Goal: Check status: Check status

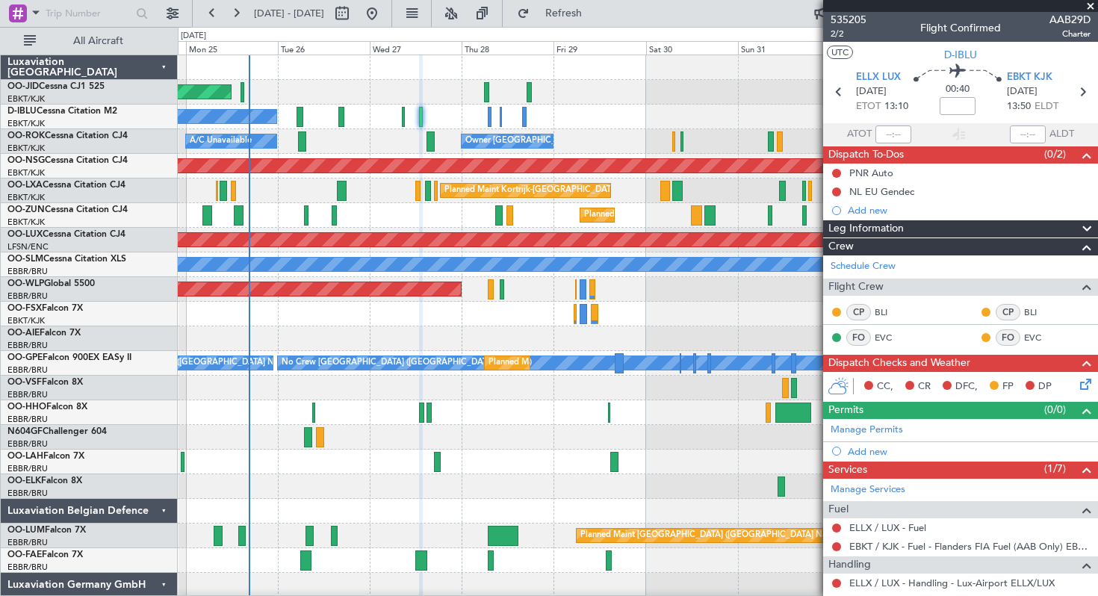
click at [496, 325] on div "Planned Maint Kortrijk-[GEOGRAPHIC_DATA]" at bounding box center [638, 314] width 920 height 25
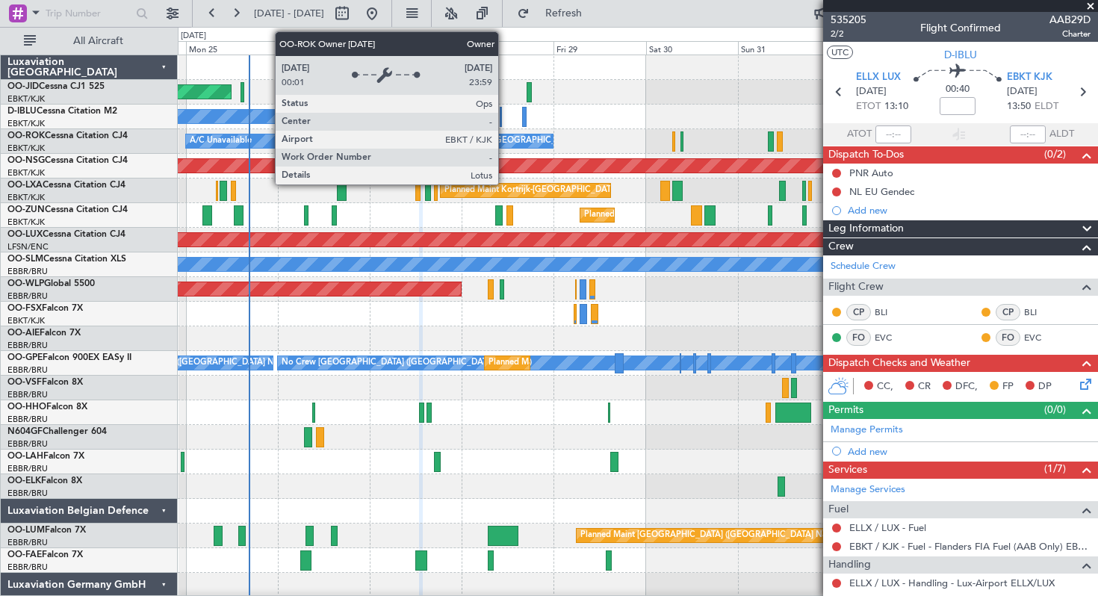
click at [505, 141] on div "Owner [GEOGRAPHIC_DATA]-[GEOGRAPHIC_DATA]" at bounding box center [566, 141] width 202 height 22
click at [505, 140] on div "Owner [GEOGRAPHIC_DATA]-[GEOGRAPHIC_DATA]" at bounding box center [566, 141] width 202 height 22
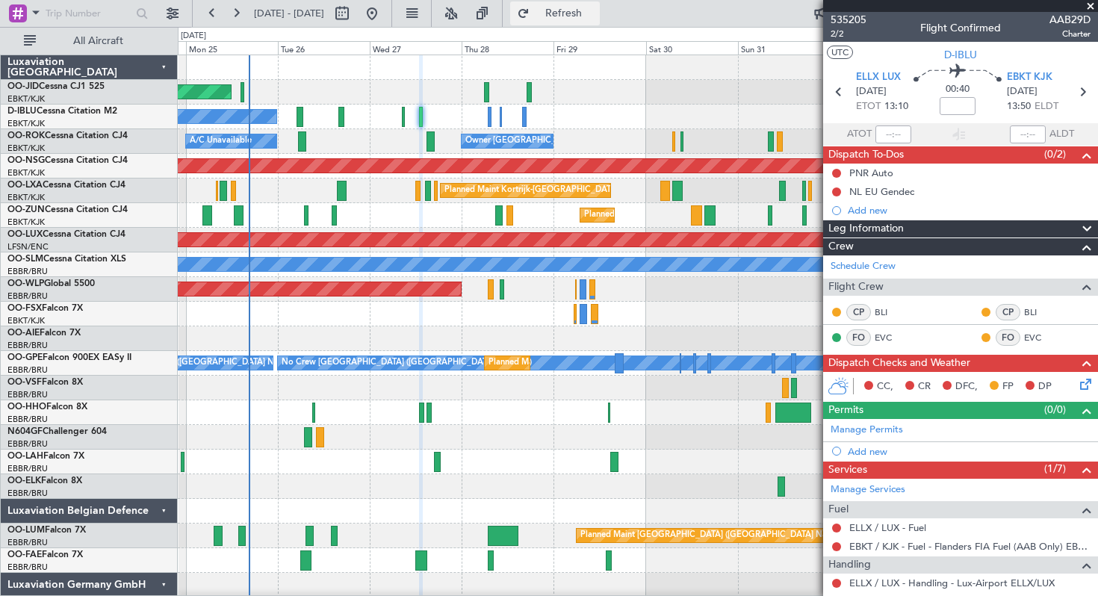
click at [574, 12] on button "Refresh" at bounding box center [555, 13] width 90 height 24
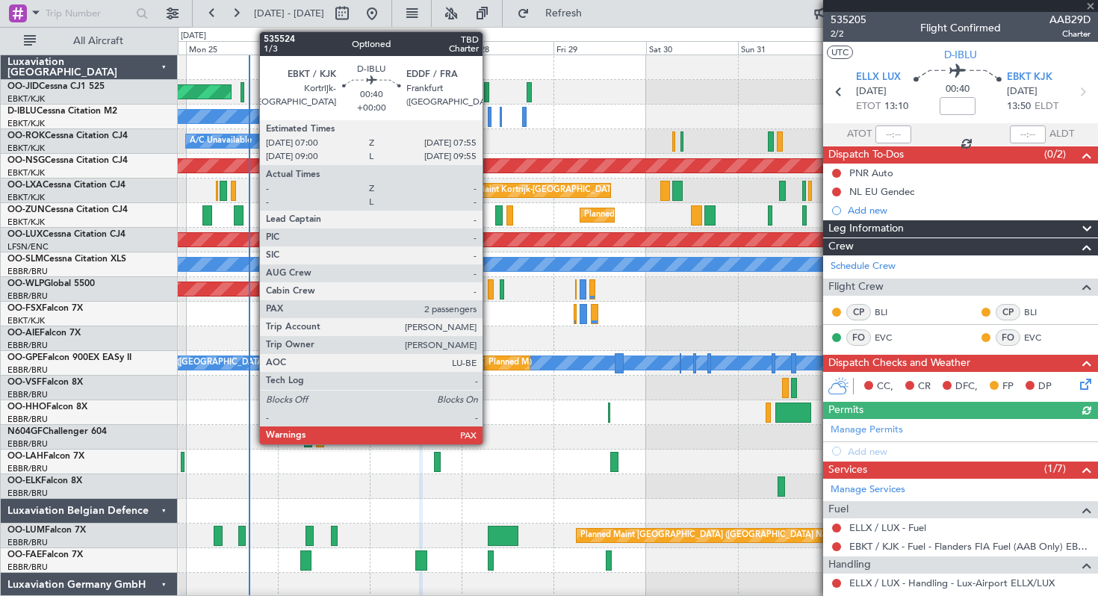
click at [489, 117] on div at bounding box center [490, 117] width 4 height 20
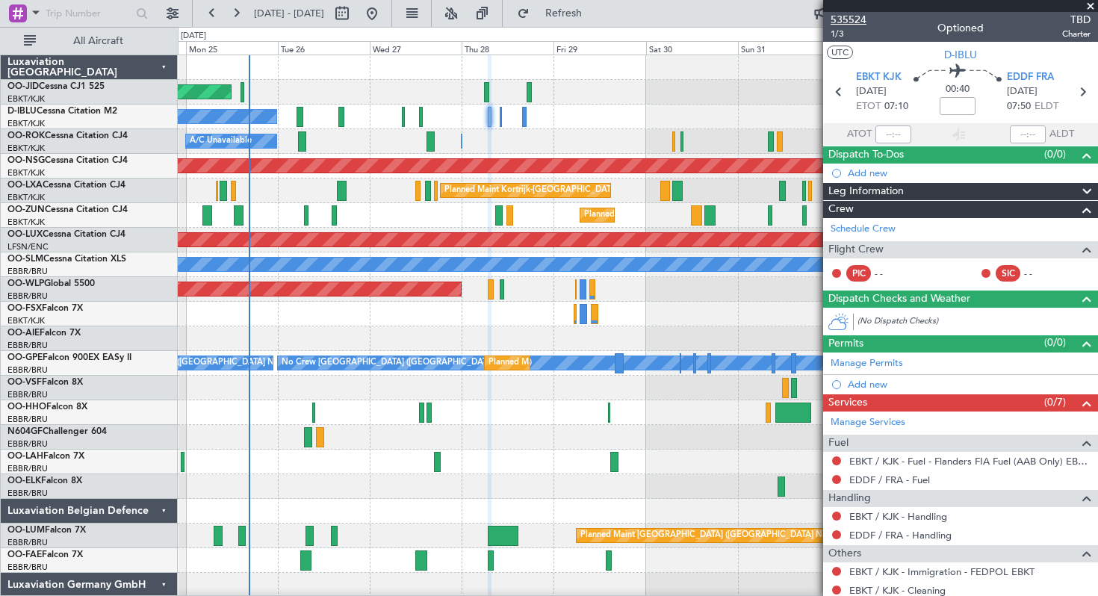
click at [849, 19] on span "535524" at bounding box center [849, 20] width 36 height 16
click at [571, 7] on button "Refresh" at bounding box center [555, 13] width 90 height 24
click at [1090, 5] on span at bounding box center [1090, 6] width 15 height 13
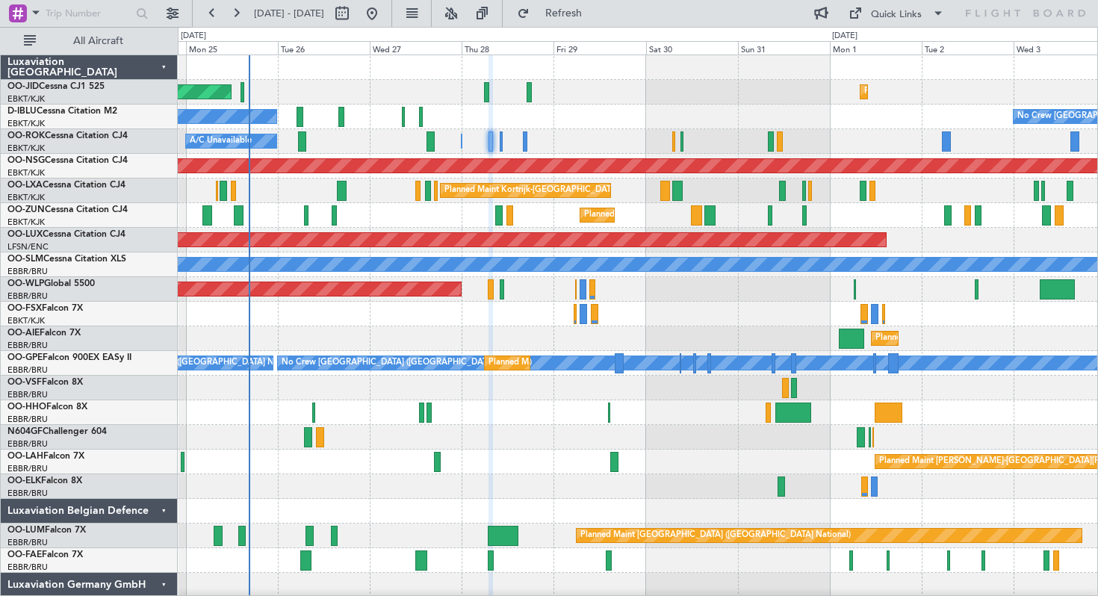
type input "0"
click at [589, 10] on span "Refresh" at bounding box center [564, 13] width 63 height 10
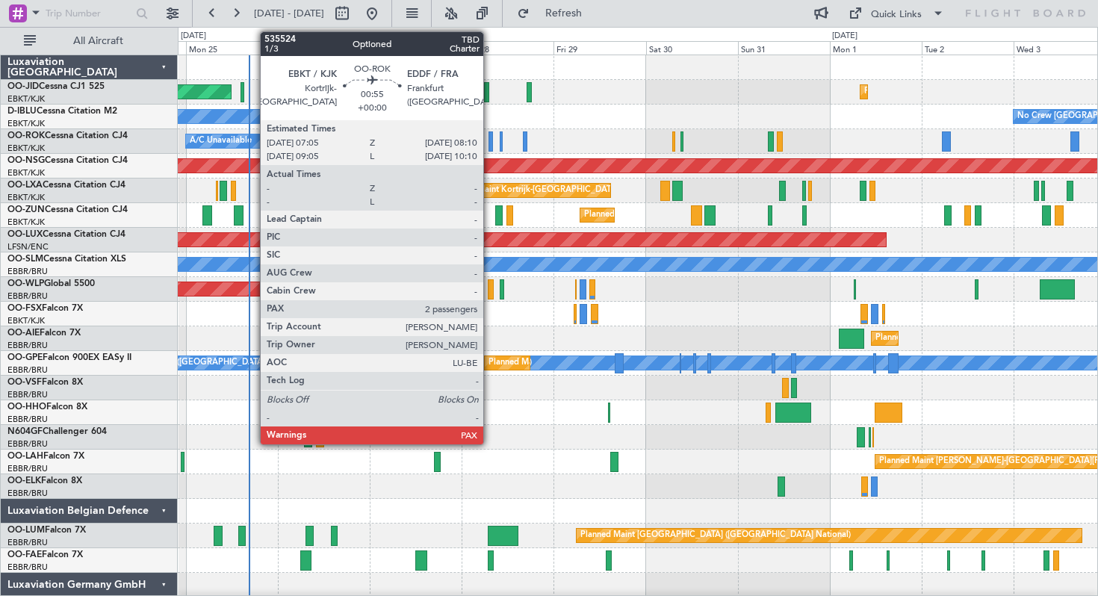
click at [490, 140] on div at bounding box center [491, 141] width 4 height 20
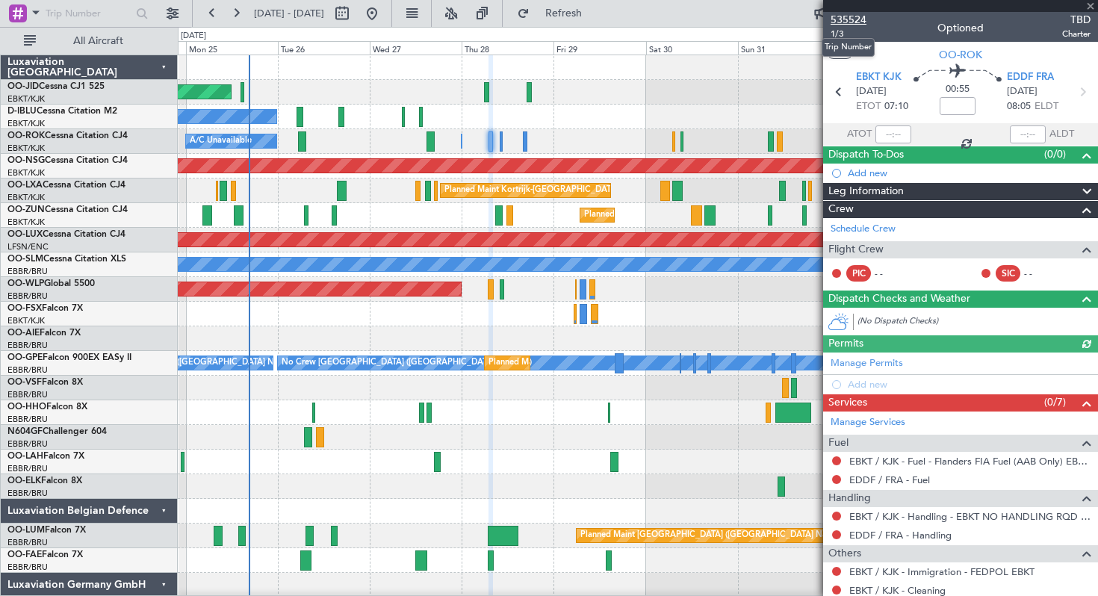
click at [843, 19] on span "535524" at bounding box center [849, 20] width 36 height 16
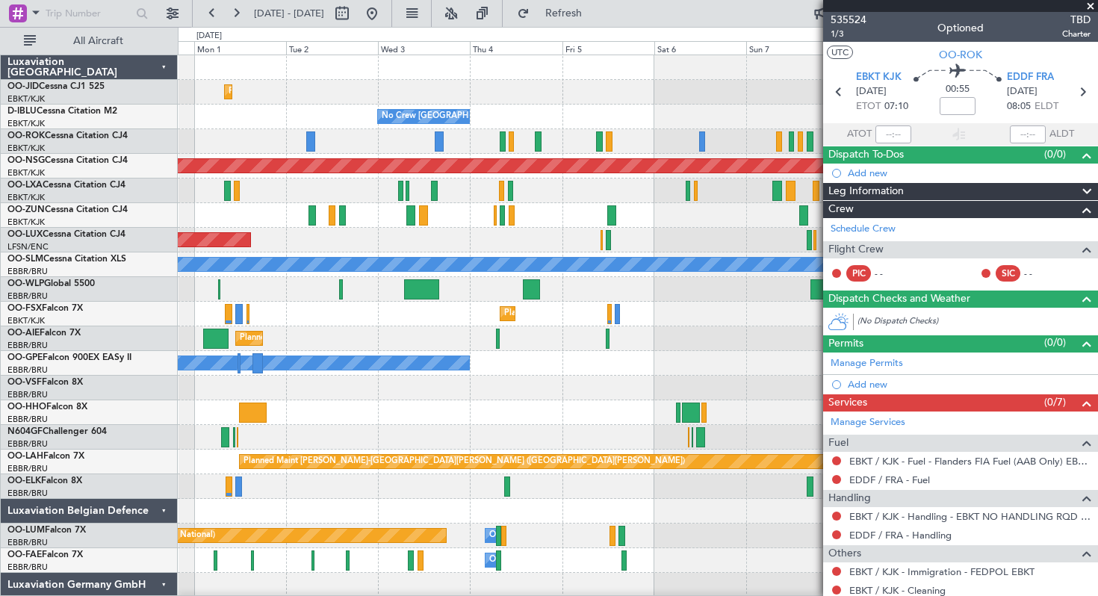
click at [0, 114] on div "Planned Maint Kortrijk-[GEOGRAPHIC_DATA] No Crew [GEOGRAPHIC_DATA] (Brussels Na…" at bounding box center [549, 311] width 1098 height 569
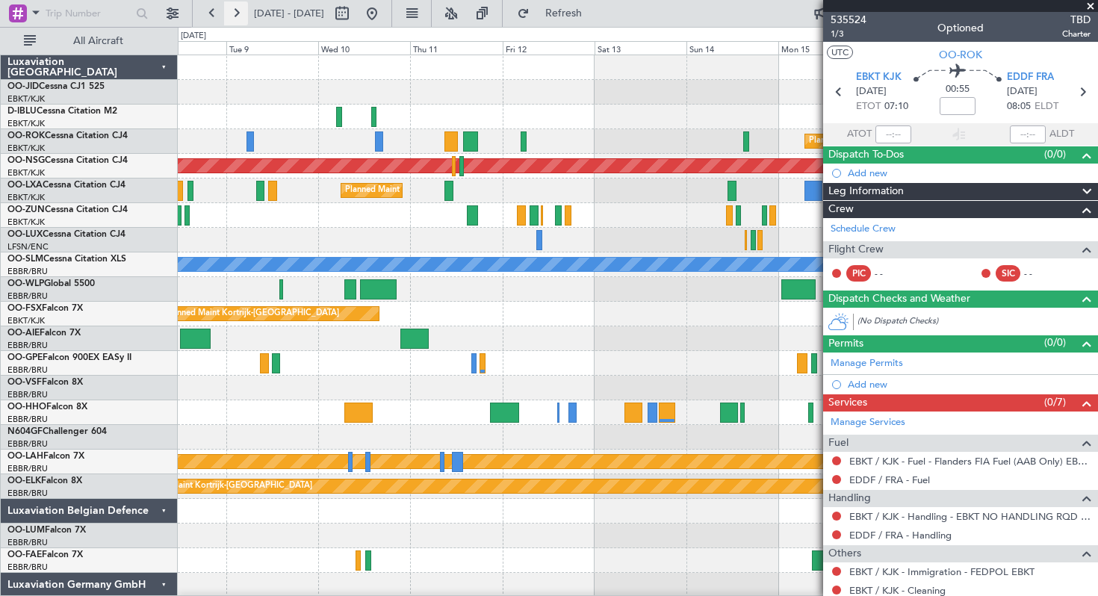
click at [230, 12] on button at bounding box center [236, 13] width 24 height 24
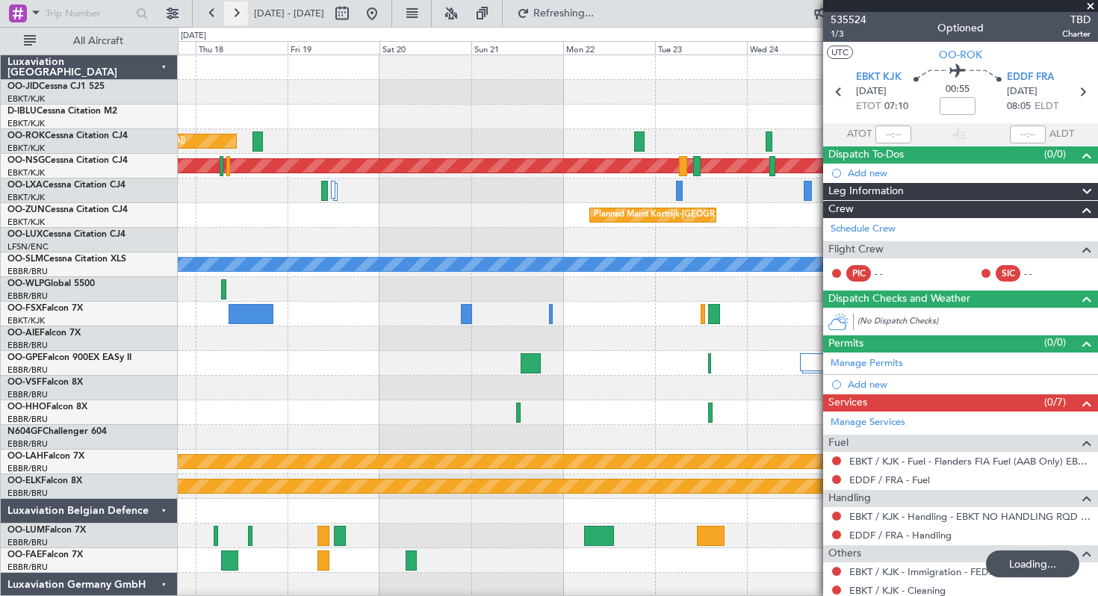
click at [230, 12] on button at bounding box center [236, 13] width 24 height 24
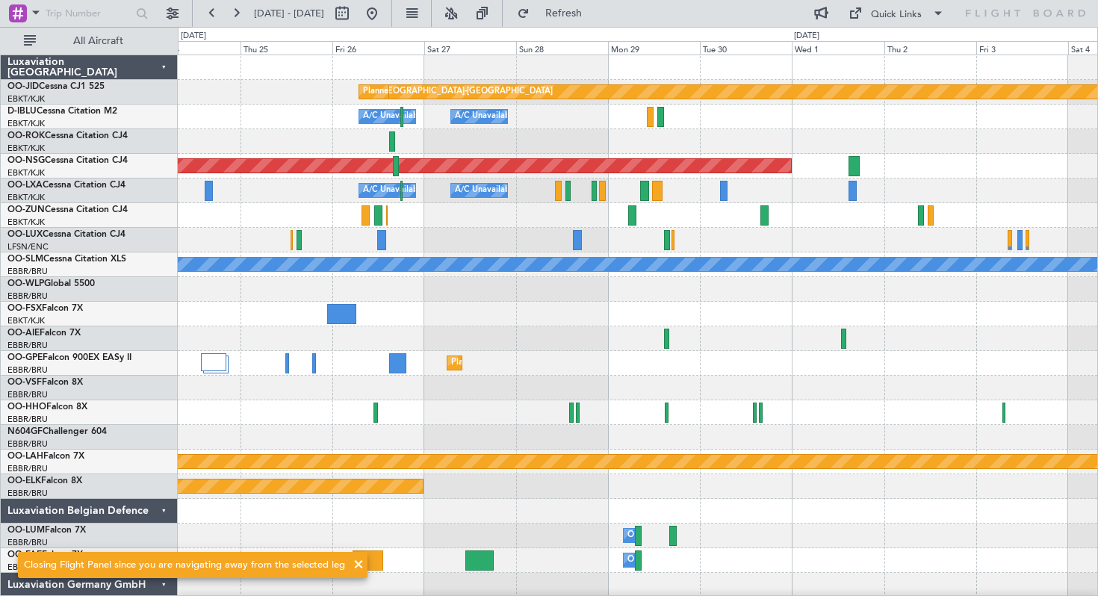
click at [540, 134] on div at bounding box center [638, 141] width 920 height 25
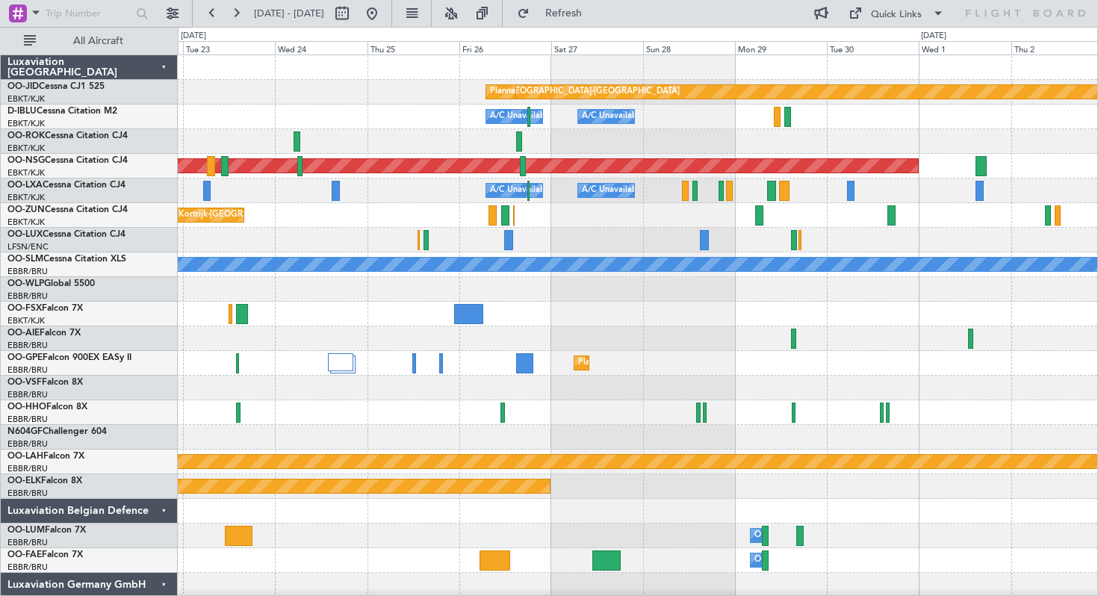
click at [474, 145] on div at bounding box center [638, 141] width 920 height 25
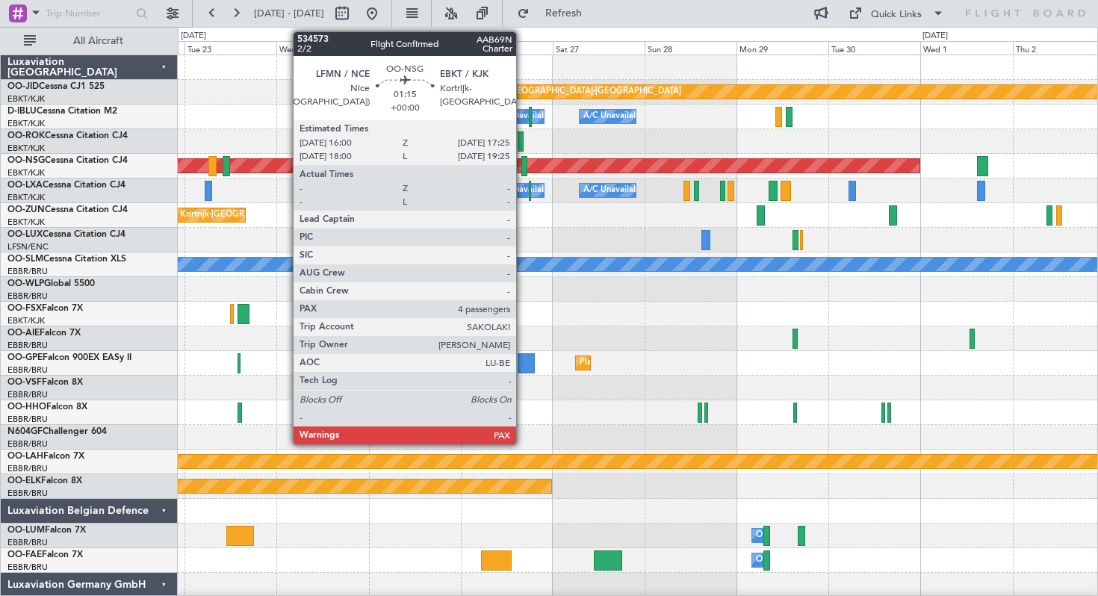
click at [523, 166] on div at bounding box center [524, 166] width 6 height 20
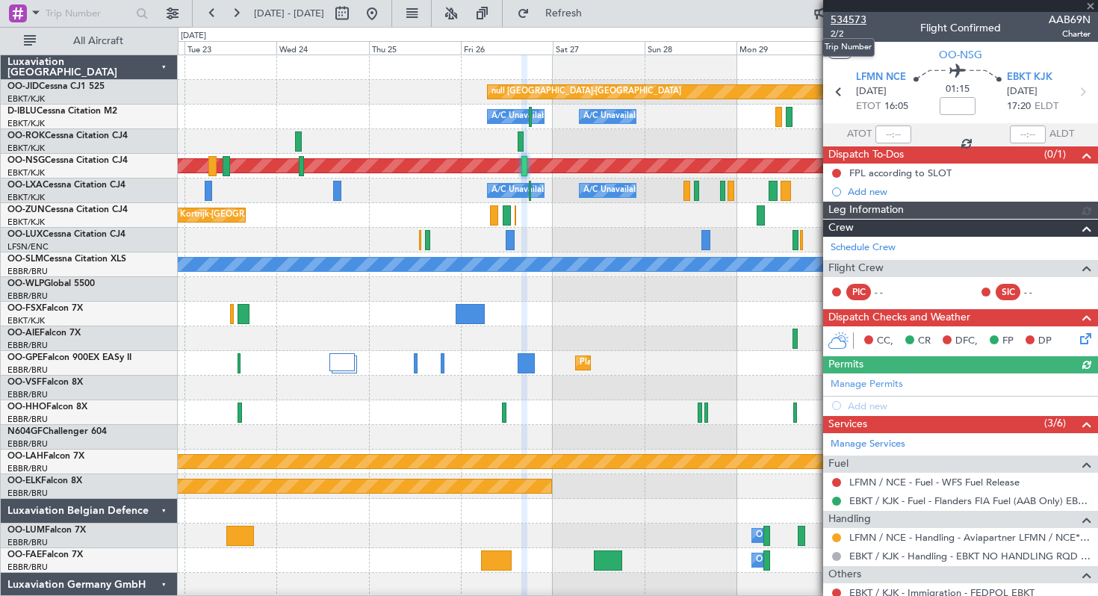
click at [855, 19] on span "534573" at bounding box center [849, 20] width 36 height 16
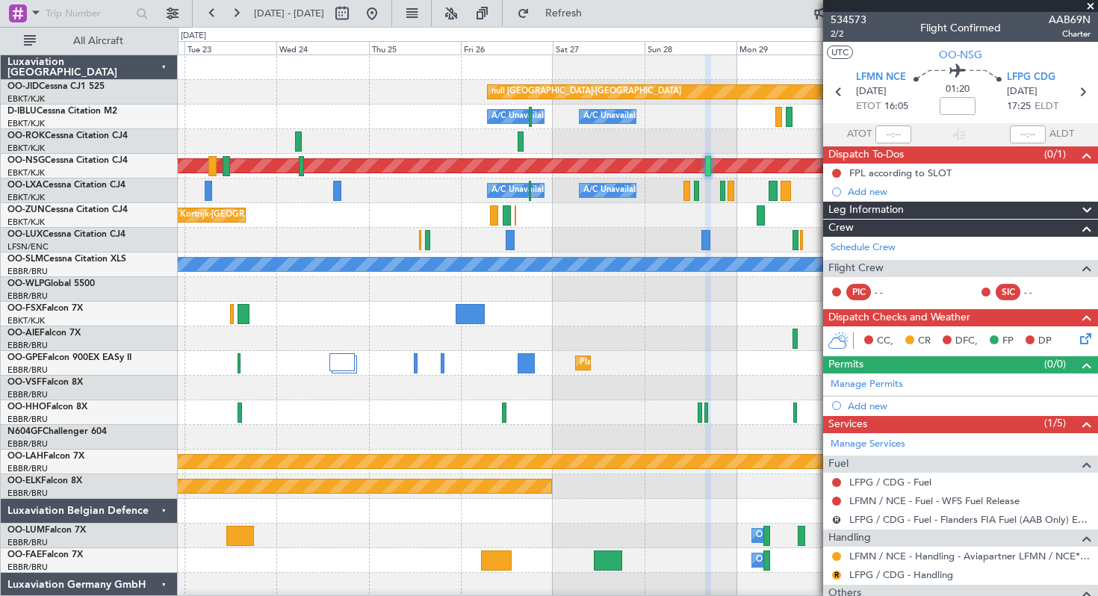
click at [1090, 6] on span at bounding box center [1090, 6] width 15 height 13
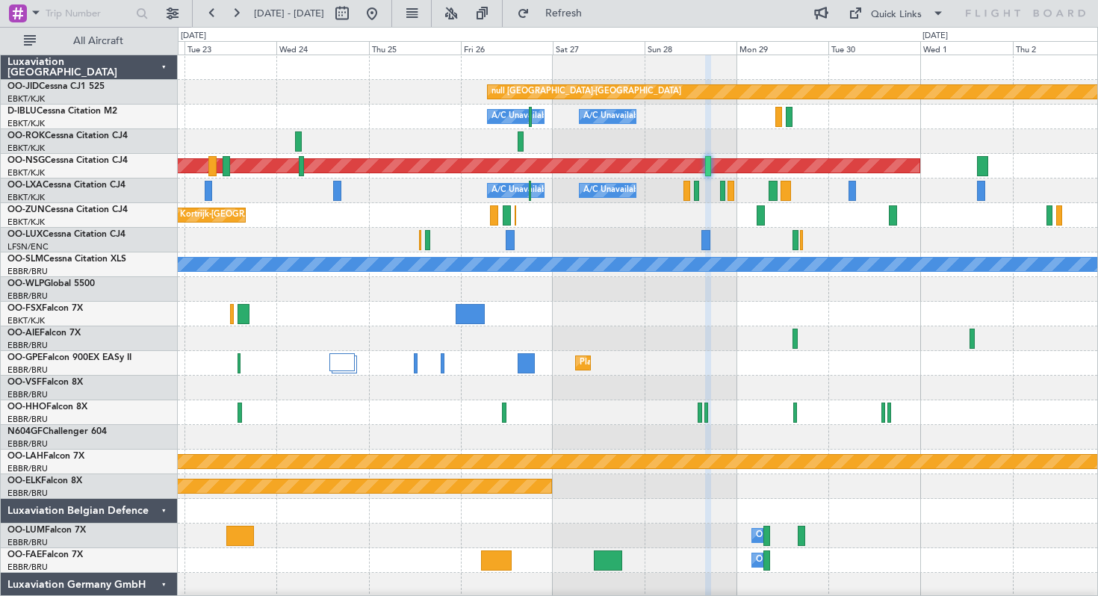
type input "0"
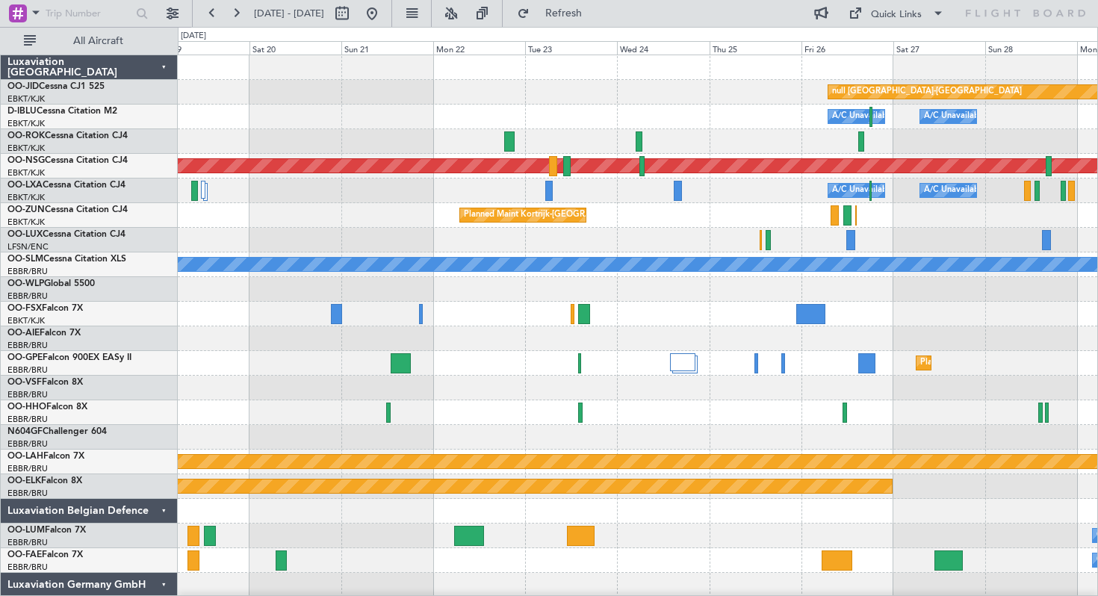
click at [678, 123] on div "Planned Maint Kortrijk-[GEOGRAPHIC_DATA] null [GEOGRAPHIC_DATA]-[GEOGRAPHIC_DAT…" at bounding box center [638, 338] width 920 height 567
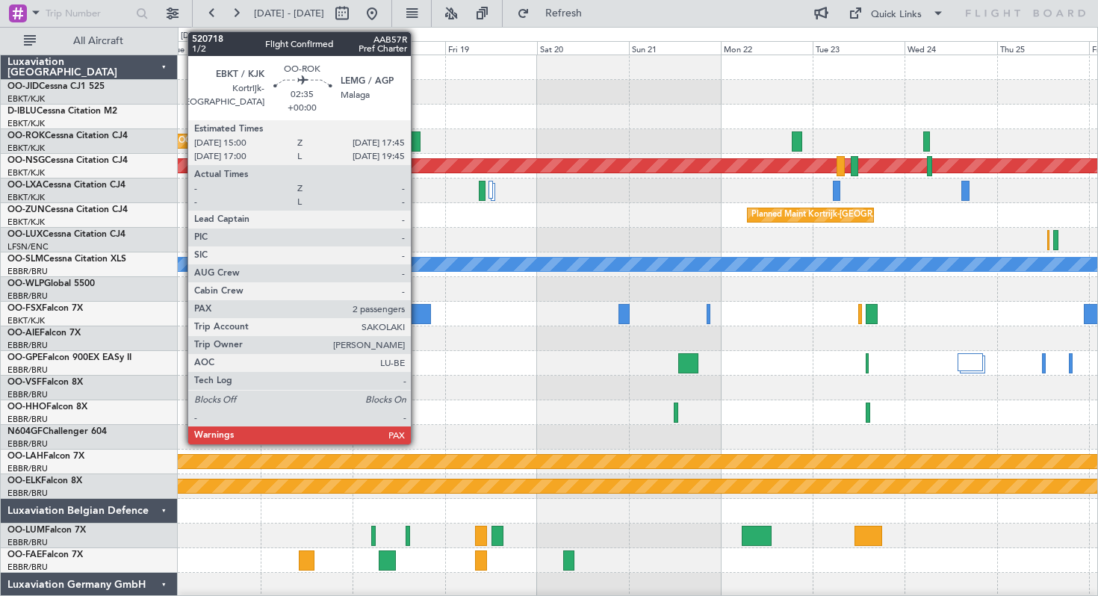
click at [418, 143] on div at bounding box center [414, 141] width 11 height 20
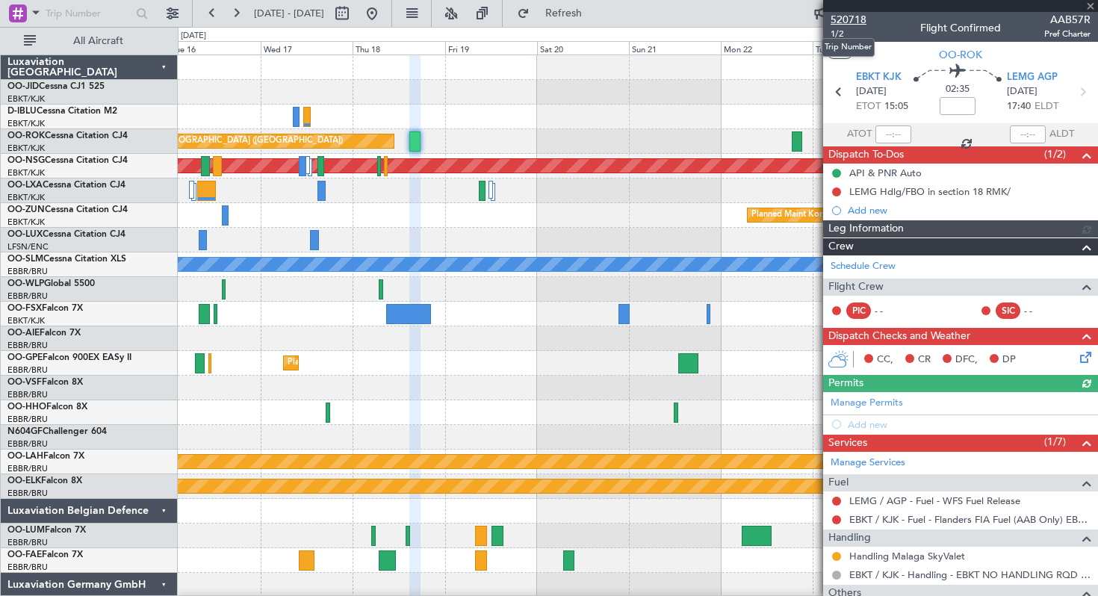
click at [845, 19] on span "520718" at bounding box center [849, 20] width 36 height 16
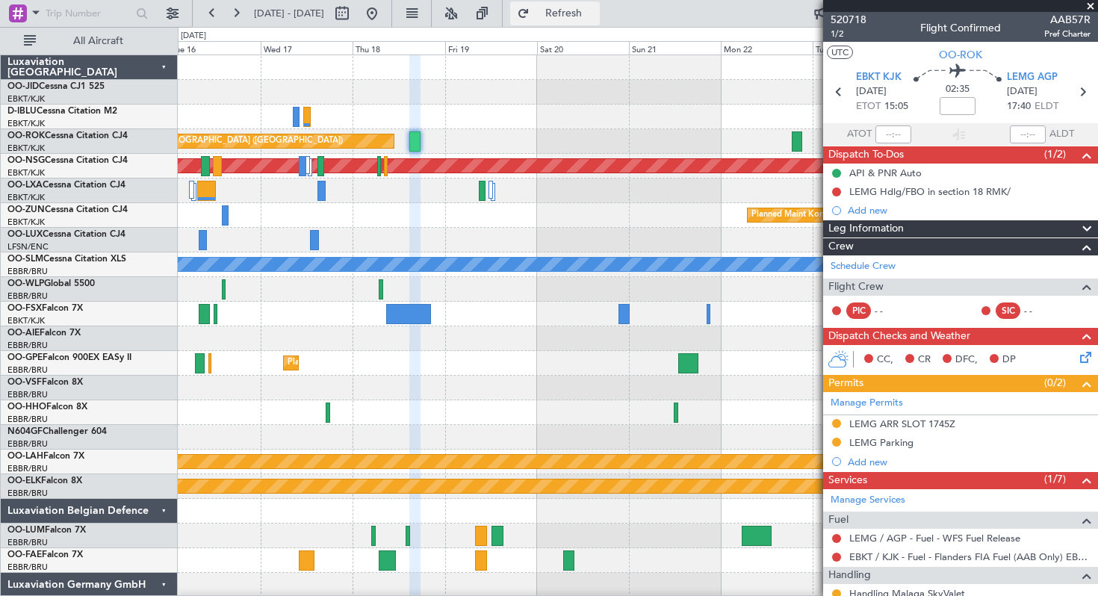
click at [568, 12] on button "Refresh" at bounding box center [555, 13] width 90 height 24
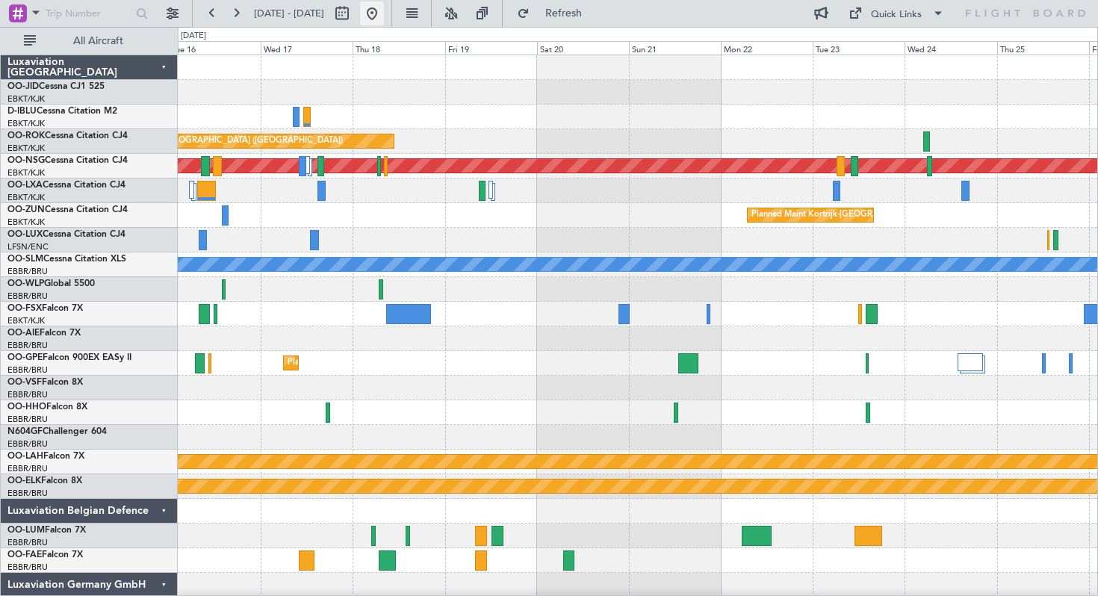
click at [384, 16] on button at bounding box center [372, 13] width 24 height 24
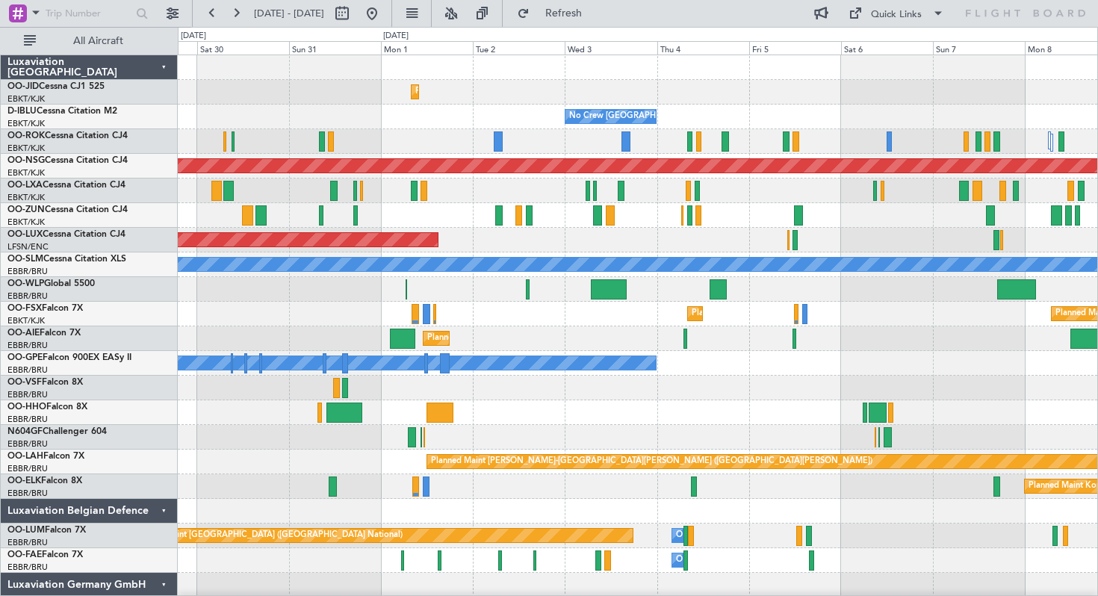
click at [316, 110] on div "No Crew [GEOGRAPHIC_DATA] ([GEOGRAPHIC_DATA] National)" at bounding box center [638, 117] width 920 height 25
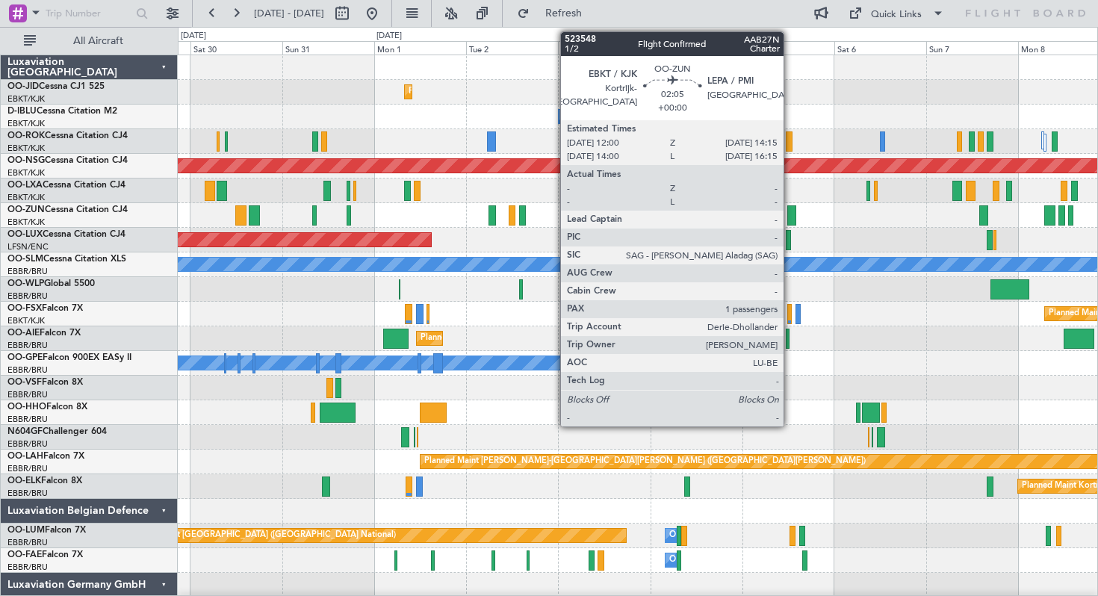
click at [790, 211] on div at bounding box center [791, 215] width 9 height 20
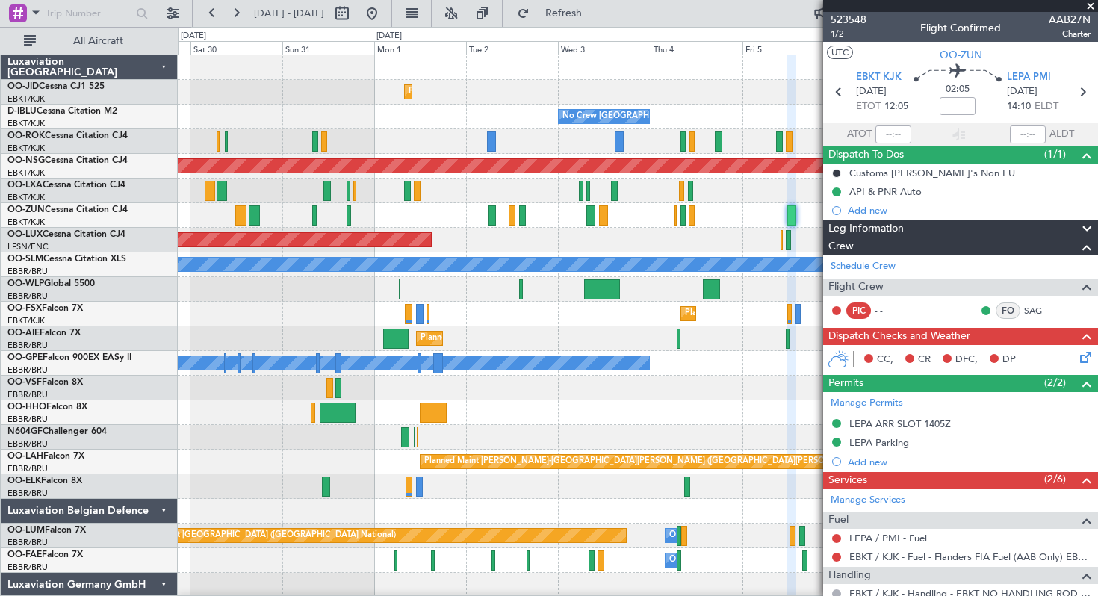
click at [1091, 3] on span at bounding box center [1090, 6] width 15 height 13
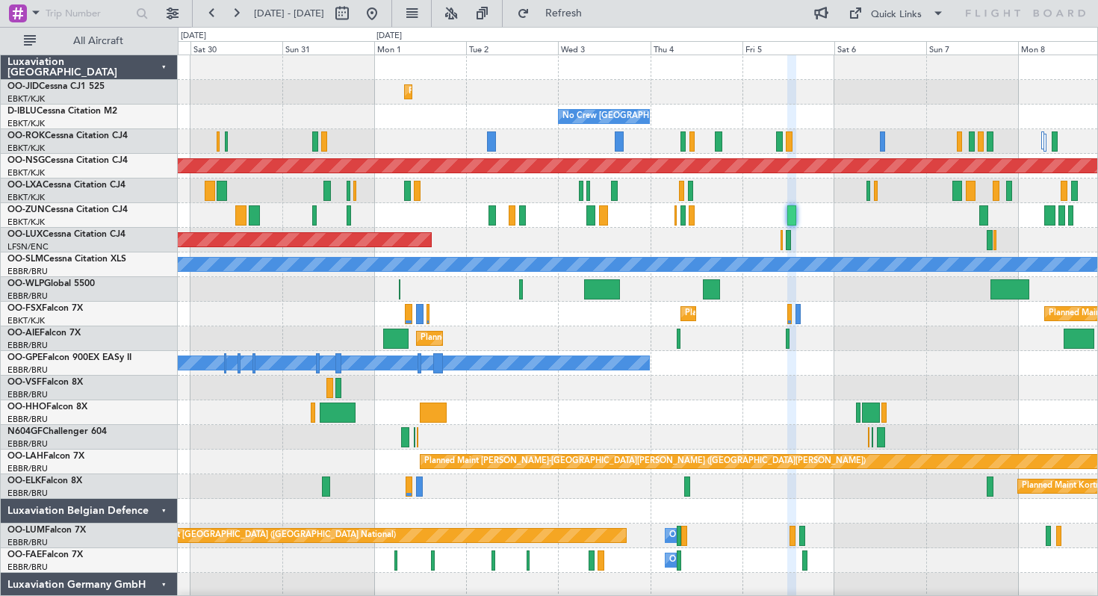
type input "0"
click at [232, 13] on button at bounding box center [236, 13] width 24 height 24
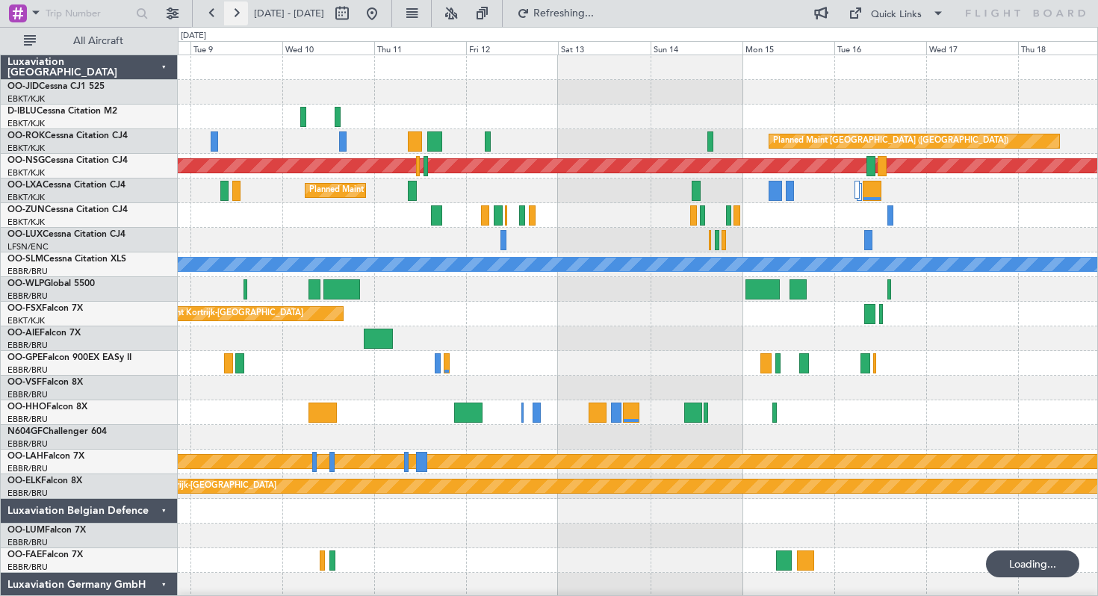
click at [232, 13] on button at bounding box center [236, 13] width 24 height 24
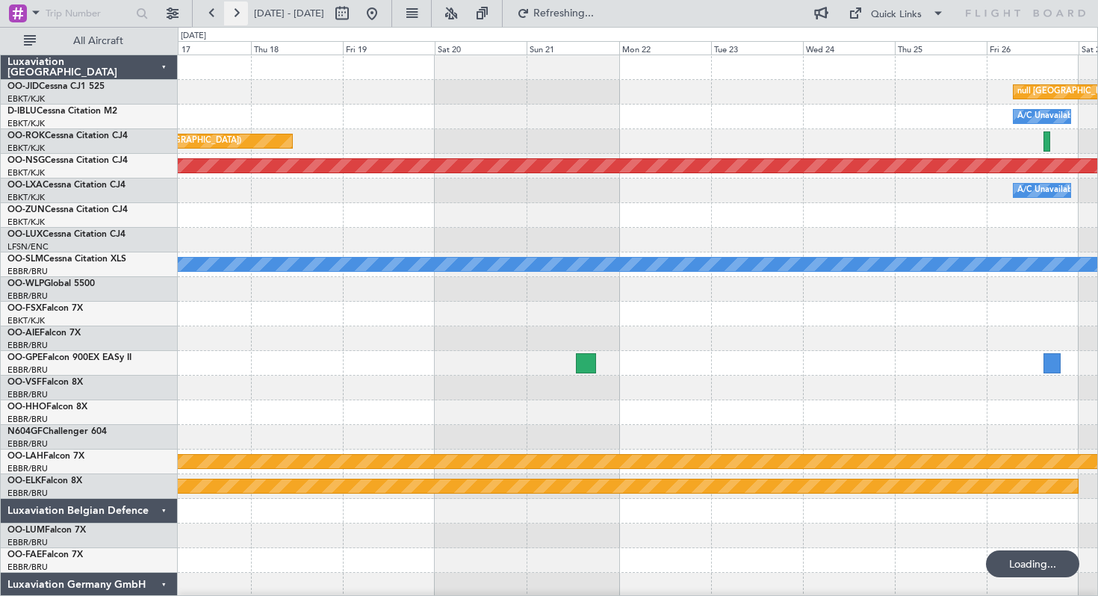
click at [232, 13] on button at bounding box center [236, 13] width 24 height 24
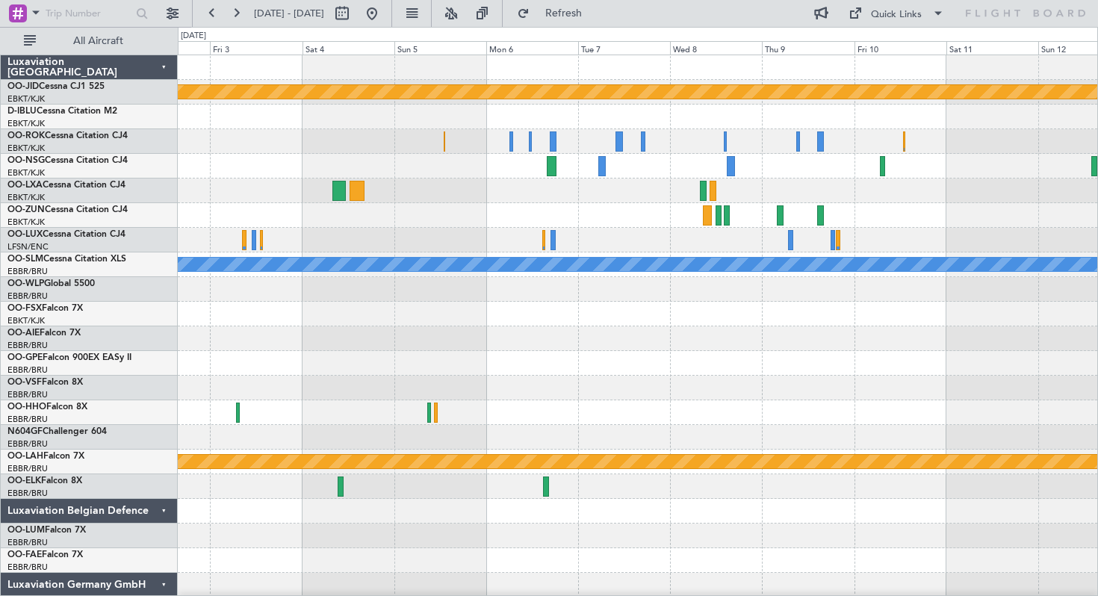
click at [447, 188] on div at bounding box center [638, 191] width 920 height 25
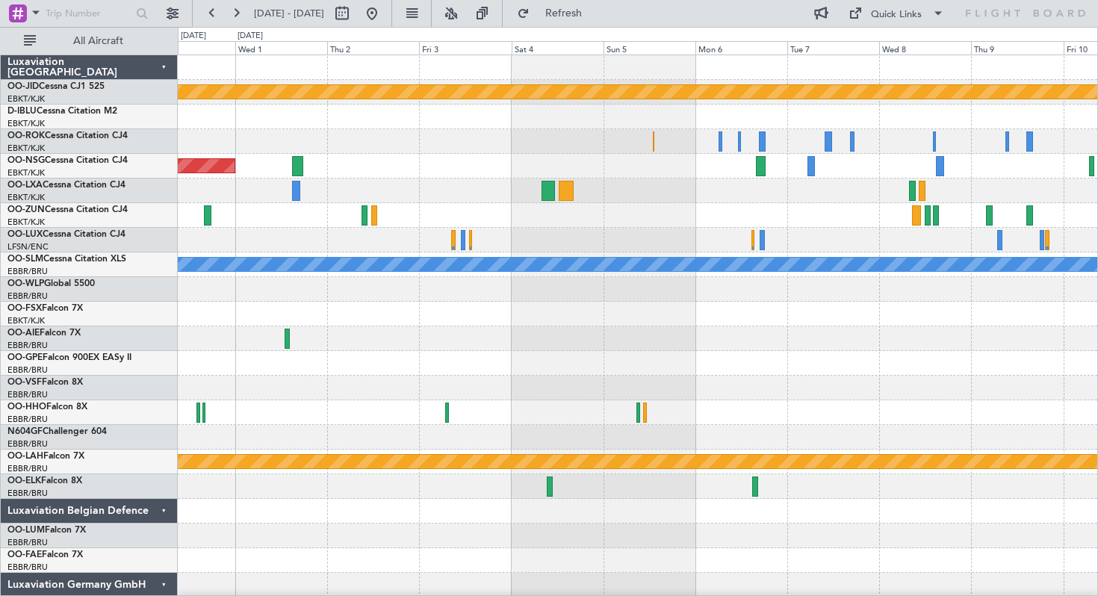
click at [658, 160] on div "Planned Maint [GEOGRAPHIC_DATA] ([GEOGRAPHIC_DATA])" at bounding box center [638, 166] width 920 height 25
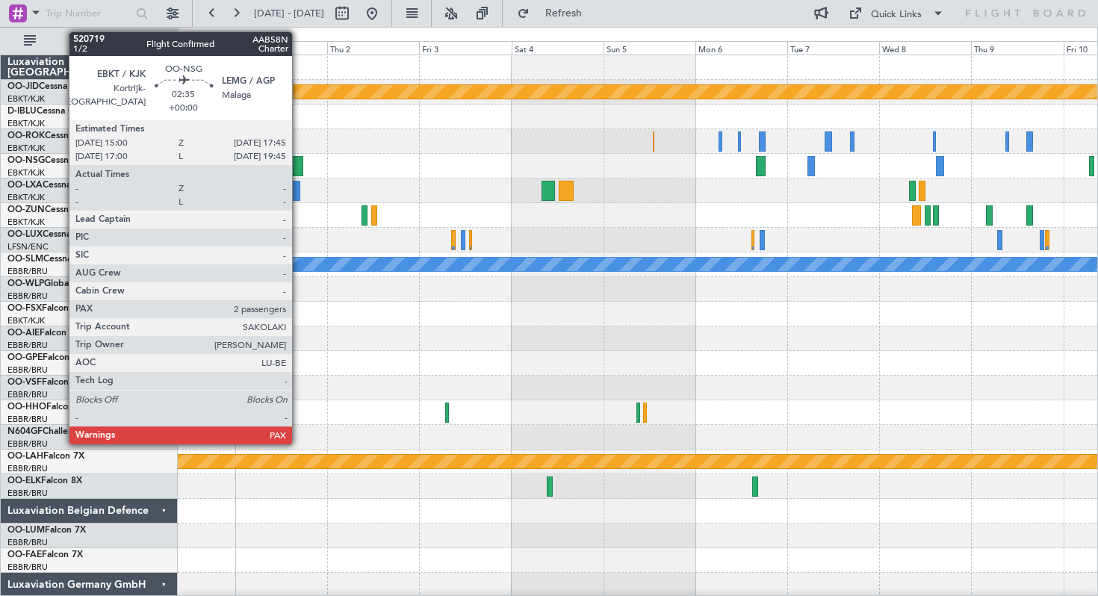
click at [299, 161] on div at bounding box center [297, 166] width 11 height 20
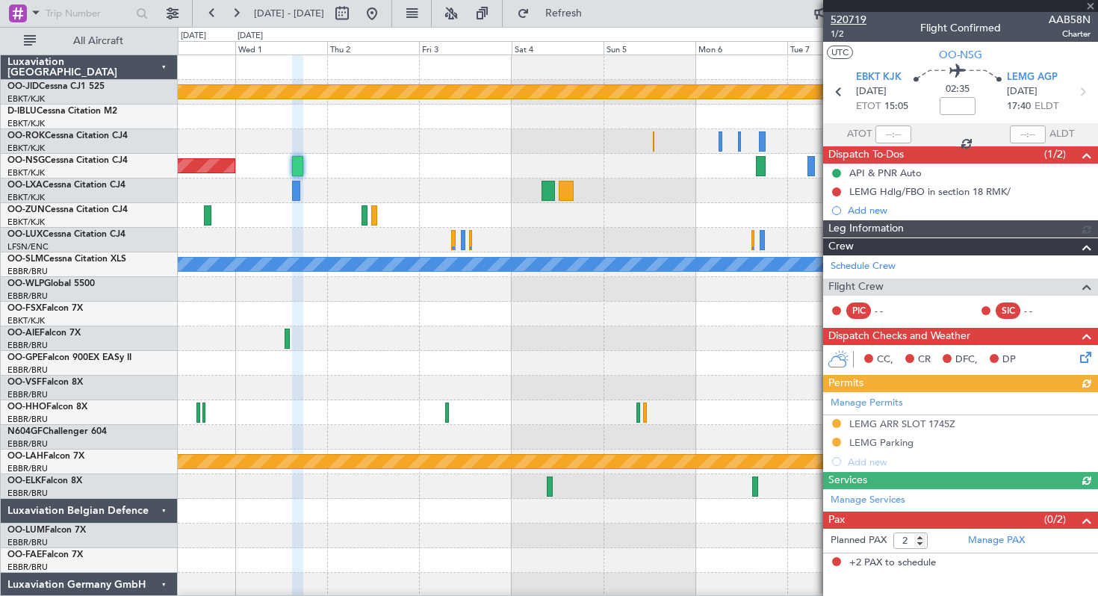
click at [844, 25] on span "520719" at bounding box center [849, 20] width 36 height 16
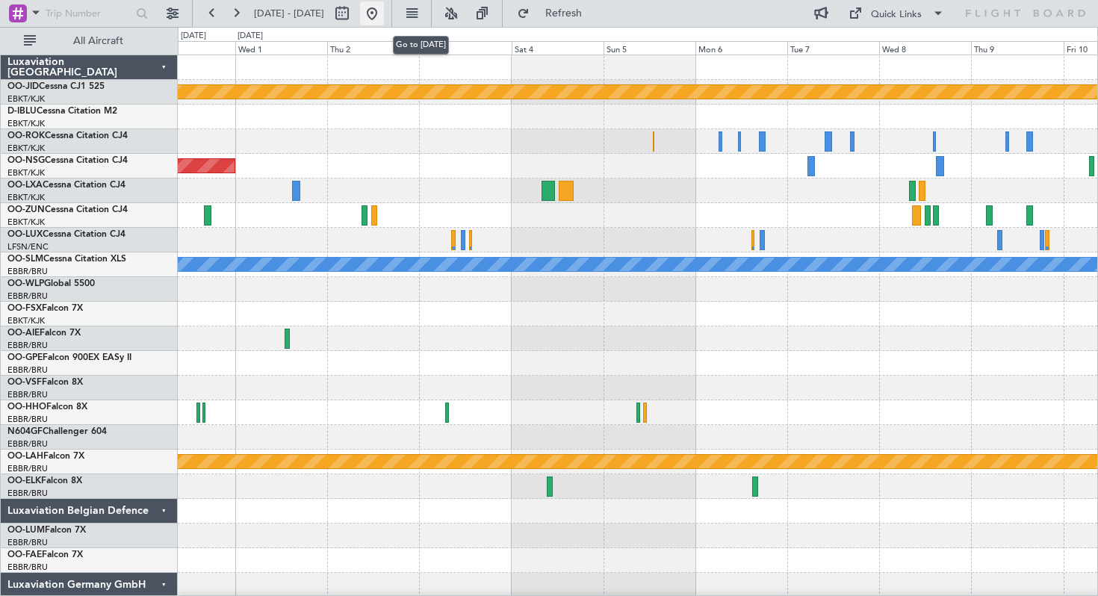
click at [384, 15] on button at bounding box center [372, 13] width 24 height 24
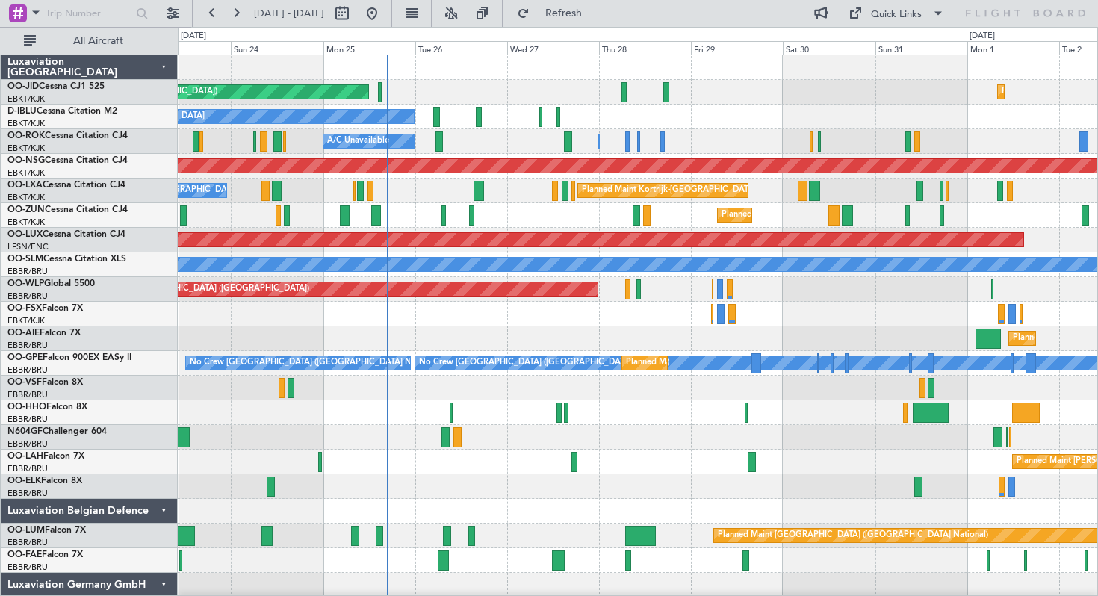
click at [400, 214] on div "Planned Maint Kortrijk-[GEOGRAPHIC_DATA]" at bounding box center [638, 215] width 920 height 25
